Goal: Information Seeking & Learning: Learn about a topic

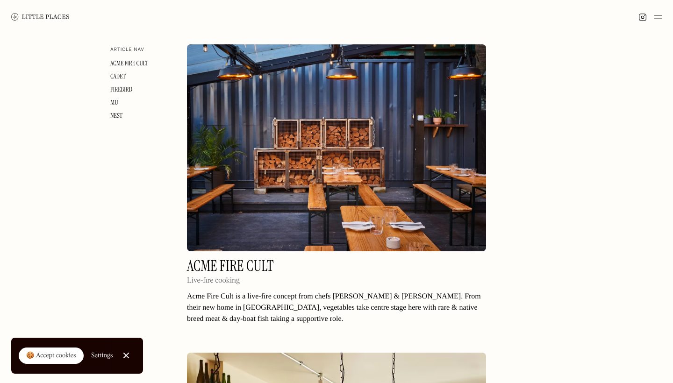
scroll to position [181, 0]
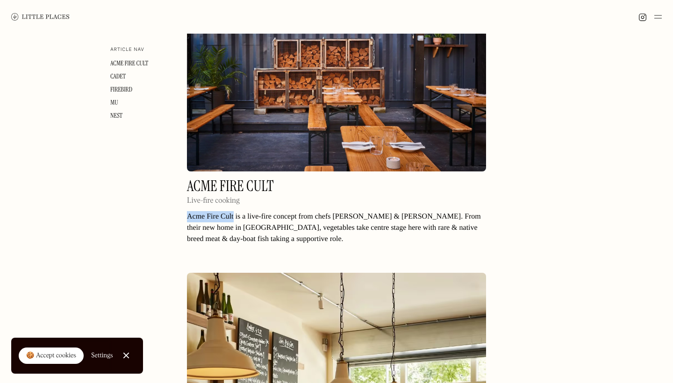
drag, startPoint x: 185, startPoint y: 205, endPoint x: 233, endPoint y: 203, distance: 48.2
copy p "Acme Fire Cult"
click at [240, 198] on link "Acme Fire Cult Live-fire cooking" at bounding box center [230, 195] width 87 height 32
click at [191, 211] on p "Acme Fire Cult is a live-fire concept from chefs [PERSON_NAME] & [PERSON_NAME].…" at bounding box center [336, 228] width 299 height 34
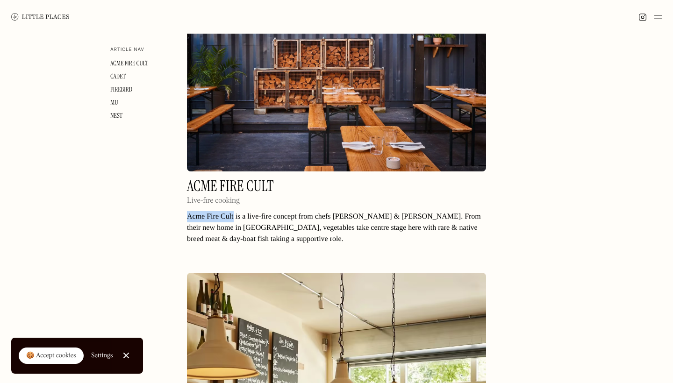
click at [244, 211] on p "Acme Fire Cult is a live-fire concept from chefs [PERSON_NAME] & [PERSON_NAME].…" at bounding box center [336, 228] width 299 height 34
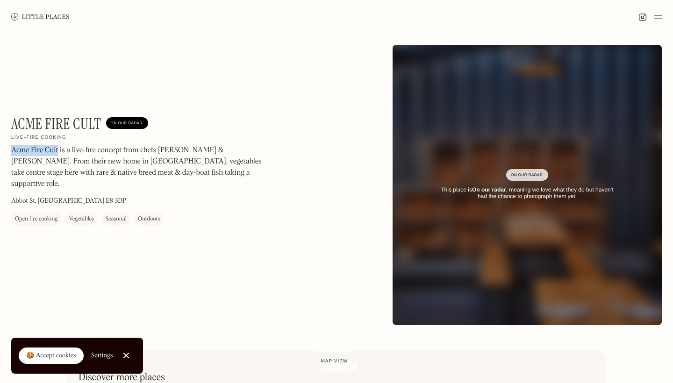
drag, startPoint x: 13, startPoint y: 149, endPoint x: 58, endPoint y: 147, distance: 45.8
click at [58, 147] on p "Acme Fire Cult is a live-fire concept from chefs [PERSON_NAME] & [PERSON_NAME].…" at bounding box center [137, 167] width 252 height 45
copy p "Acme Fire Cult"
click at [27, 153] on p "Acme Fire Cult is a live-fire concept from chefs [PERSON_NAME] & [PERSON_NAME].…" at bounding box center [137, 167] width 252 height 45
drag, startPoint x: 55, startPoint y: 151, endPoint x: 11, endPoint y: 151, distance: 43.9
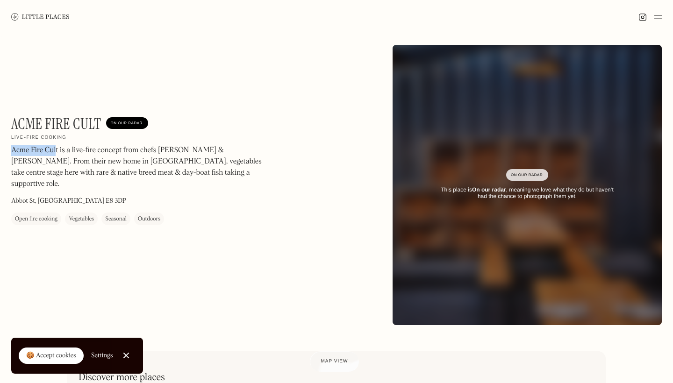
click at [11, 151] on p "Acme Fire Cult is a live-fire concept from chefs [PERSON_NAME] & [PERSON_NAME].…" at bounding box center [137, 167] width 252 height 45
copy p "Acme Fire Cul"
